Goal: Contribute content

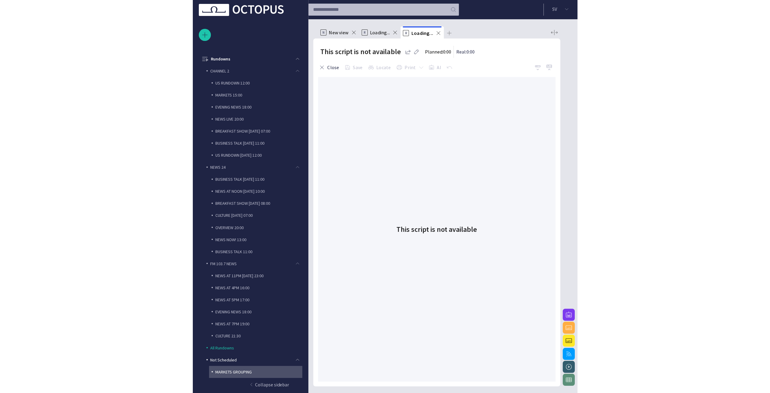
scroll to position [24, 0]
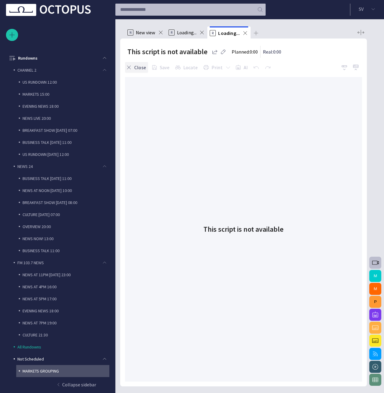
click at [140, 67] on button "Close" at bounding box center [136, 67] width 23 height 11
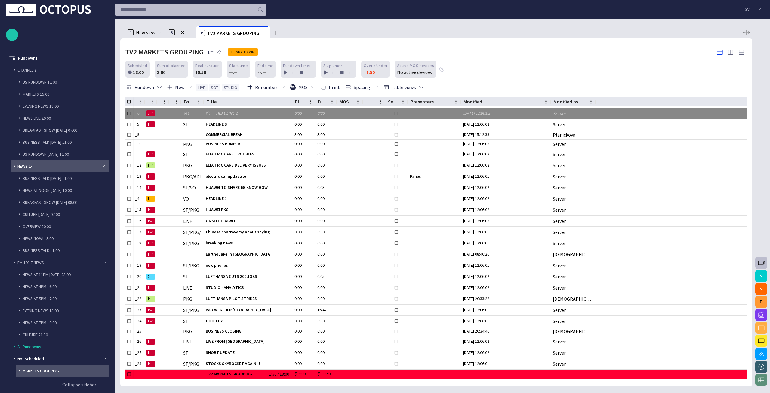
scroll to position [0, 0]
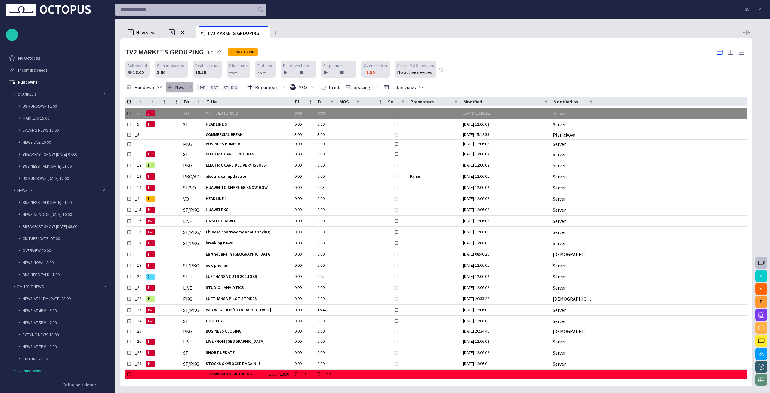
click at [170, 85] on span "button" at bounding box center [170, 87] width 6 height 6
type textarea "*******"
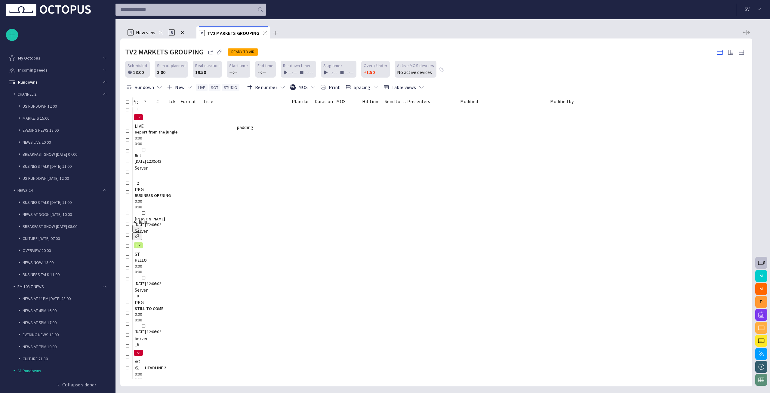
click at [221, 218] on div "padding" at bounding box center [176, 221] width 89 height 7
click at [140, 226] on span "button" at bounding box center [137, 228] width 5 height 5
